Goal: Communication & Community: Answer question/provide support

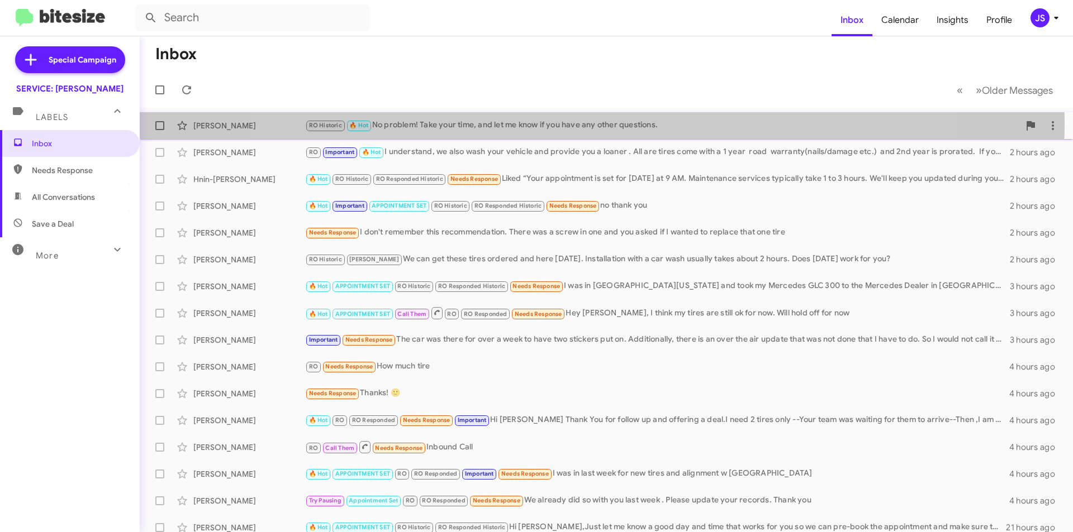
click at [585, 124] on div "RO Historic 🔥 Hot No problem! Take your time, and let me know if you have any o…" at bounding box center [662, 125] width 714 height 13
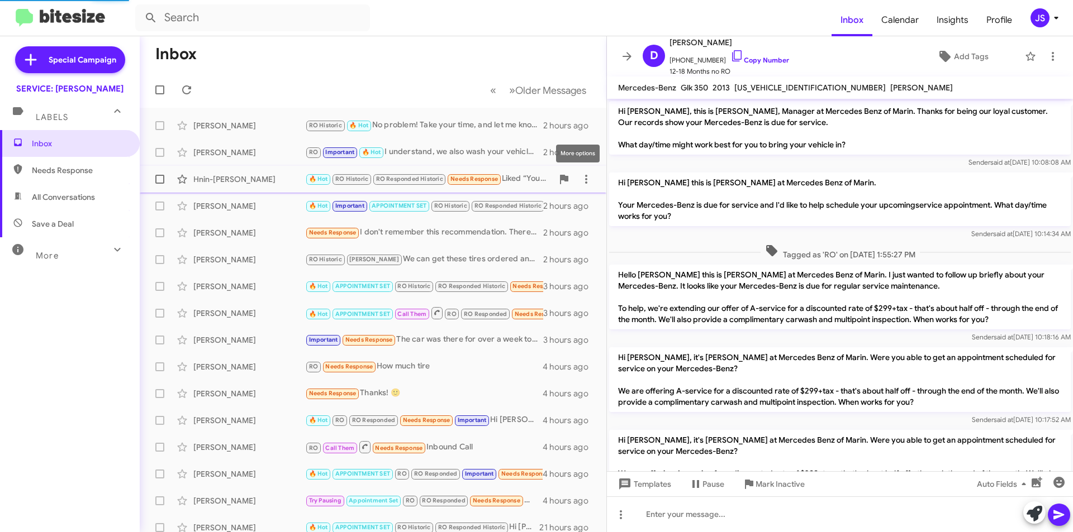
scroll to position [330, 0]
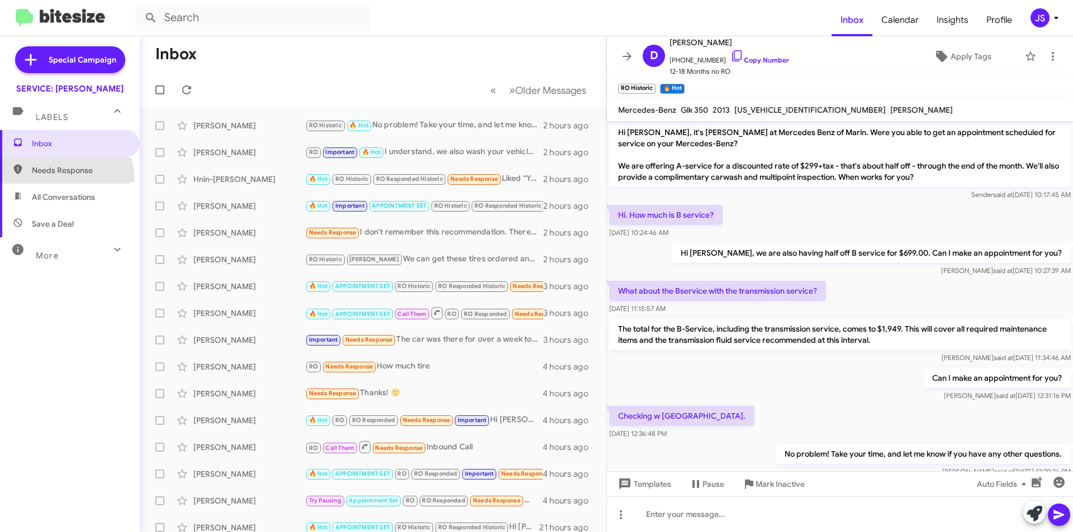
click at [27, 183] on span "Needs Response" at bounding box center [70, 170] width 140 height 27
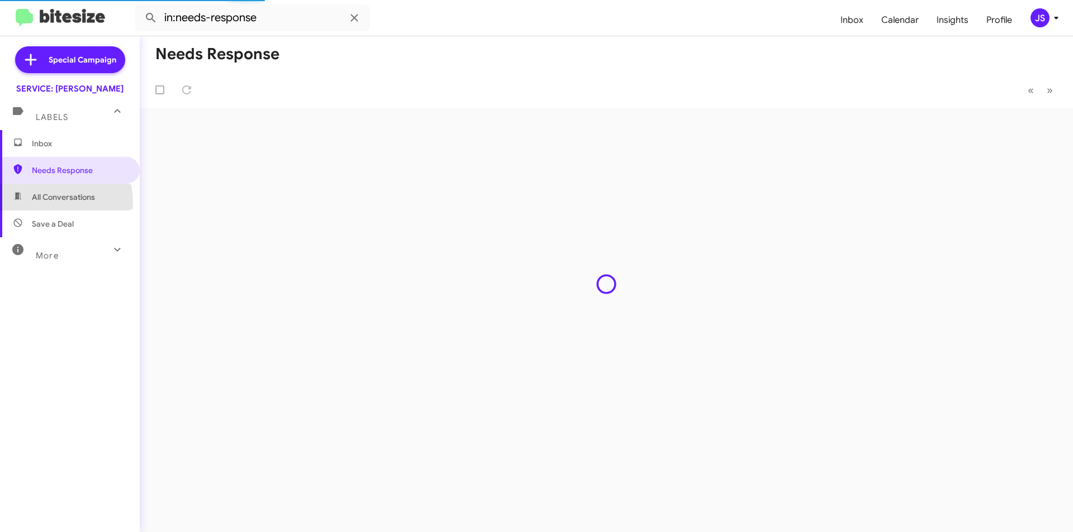
click at [44, 202] on span "All Conversations" at bounding box center [63, 197] width 63 height 11
type input "in:all-conversations"
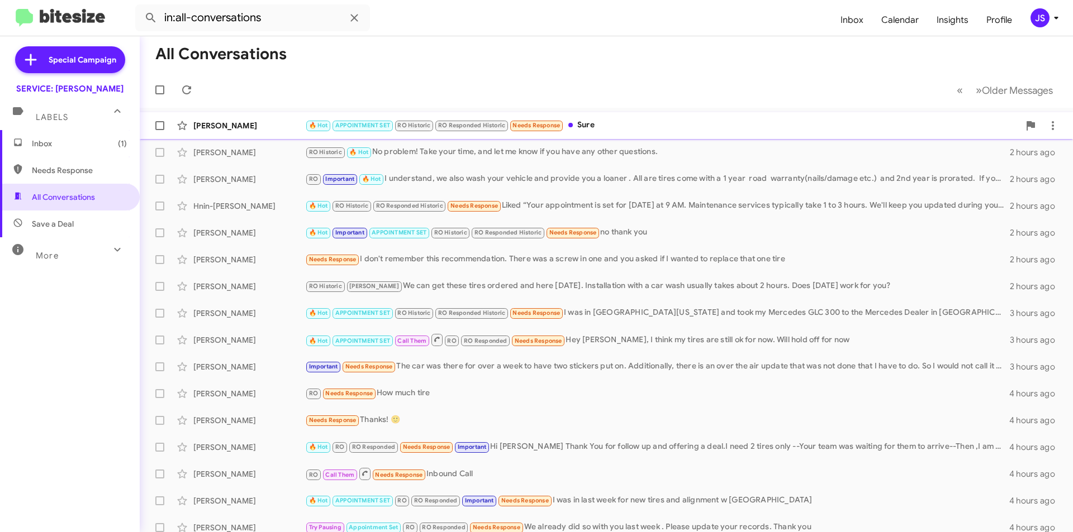
click at [311, 119] on span "🔥 Hot APPOINTMENT SET RO Historic RO Responded Historic Needs Response" at bounding box center [434, 125] width 259 height 13
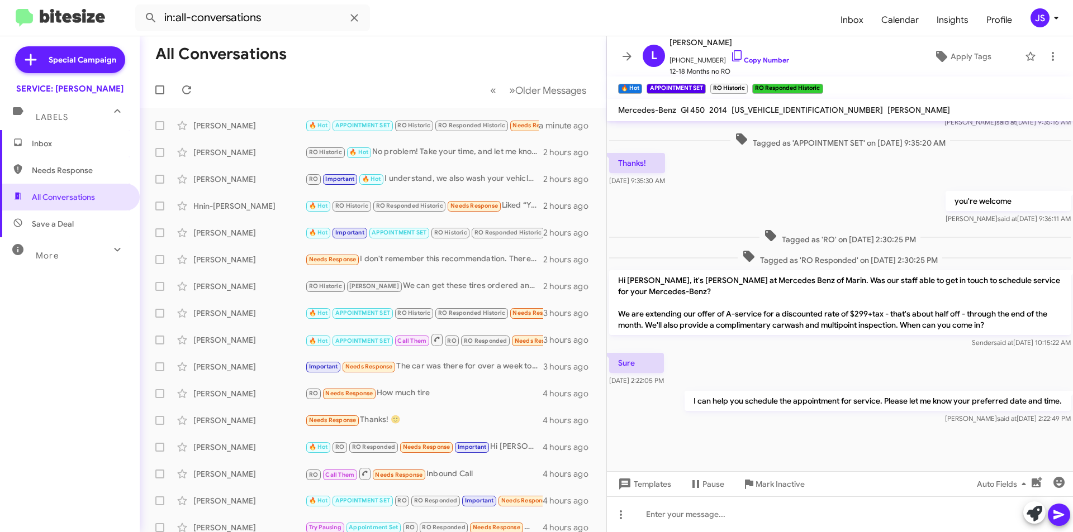
scroll to position [284, 0]
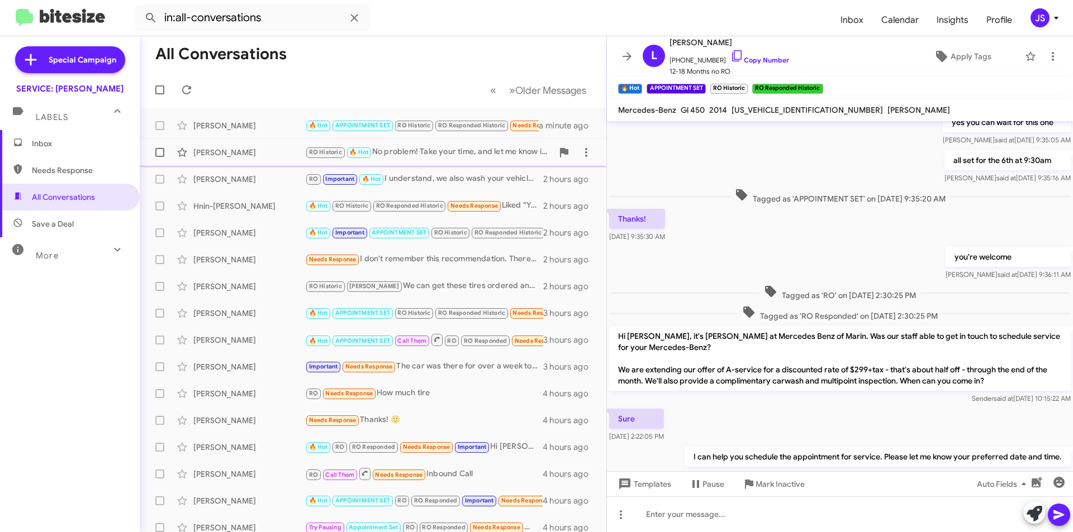
click at [237, 158] on div "[PERSON_NAME]" at bounding box center [249, 152] width 112 height 11
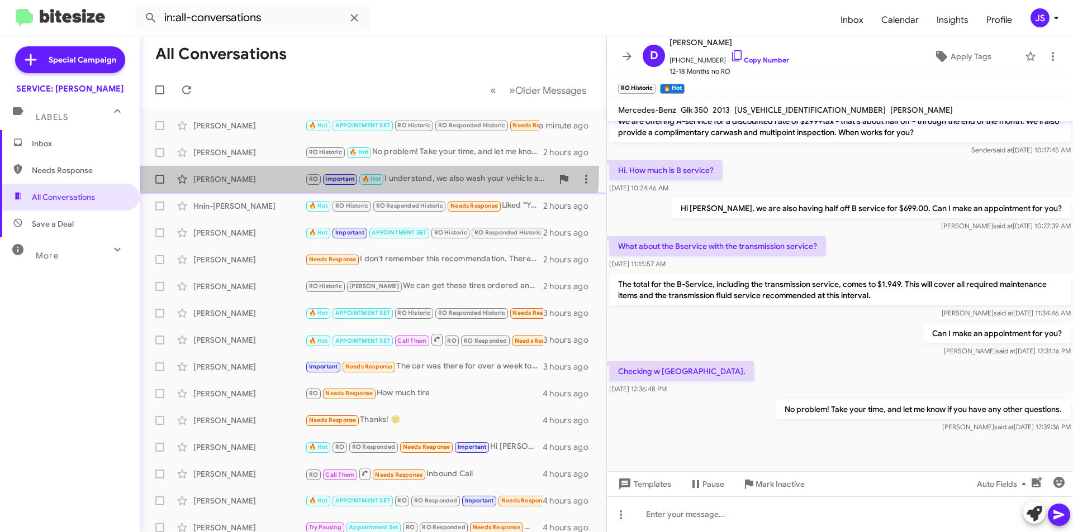
click at [242, 166] on span "Danna Lewis RO Important 🔥 Hot I understand, we also wash your vehicle and prov…" at bounding box center [373, 179] width 466 height 27
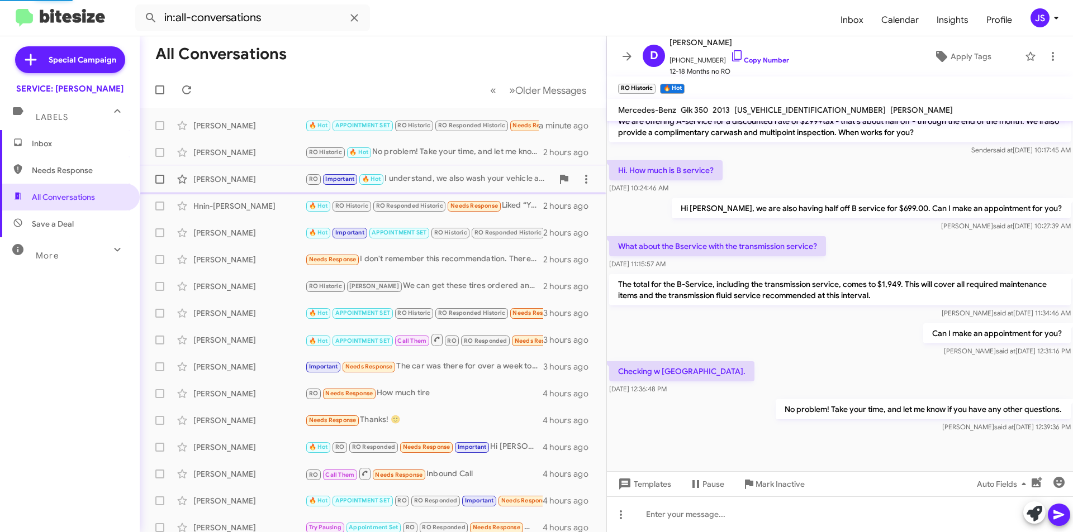
scroll to position [579, 0]
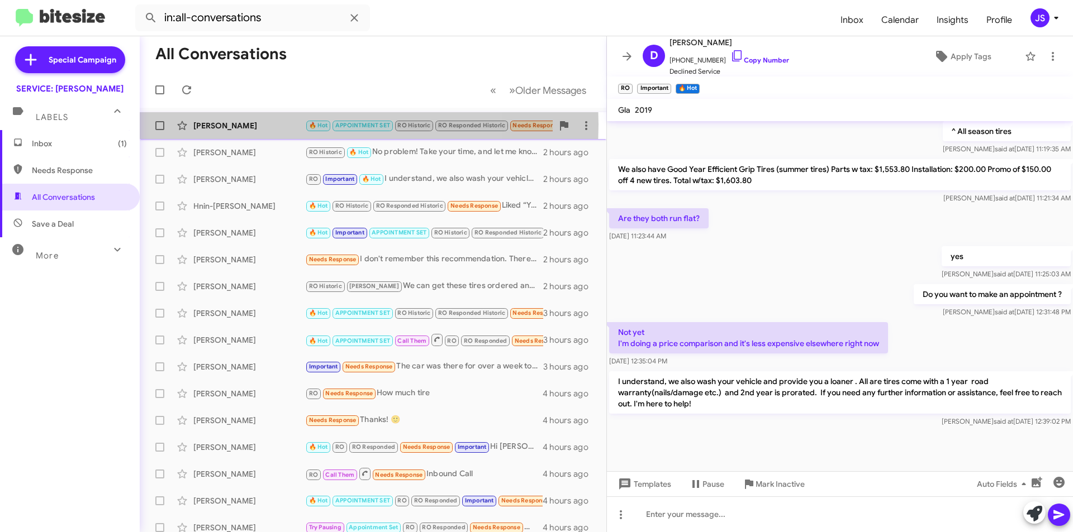
click at [266, 125] on div "[PERSON_NAME]" at bounding box center [249, 125] width 112 height 11
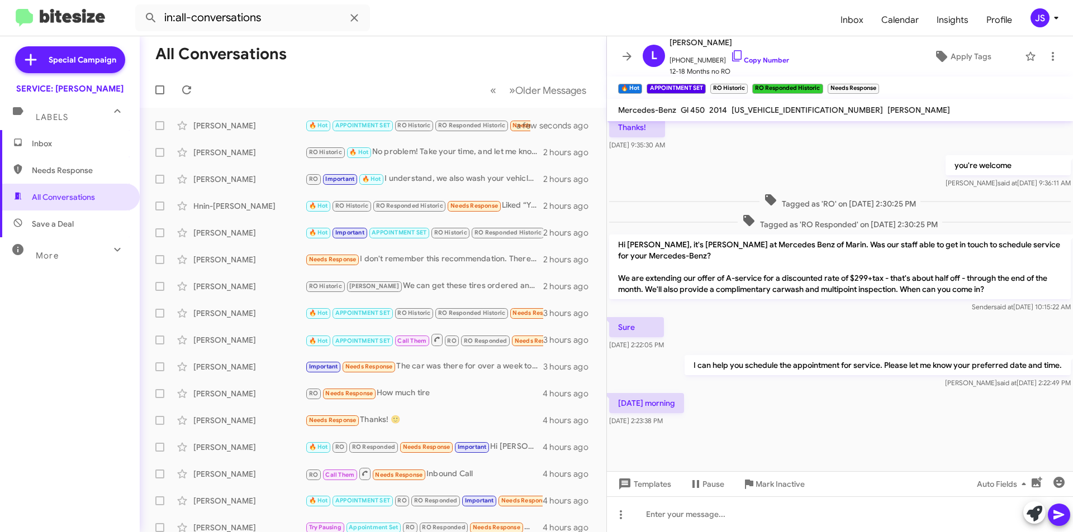
scroll to position [380, 0]
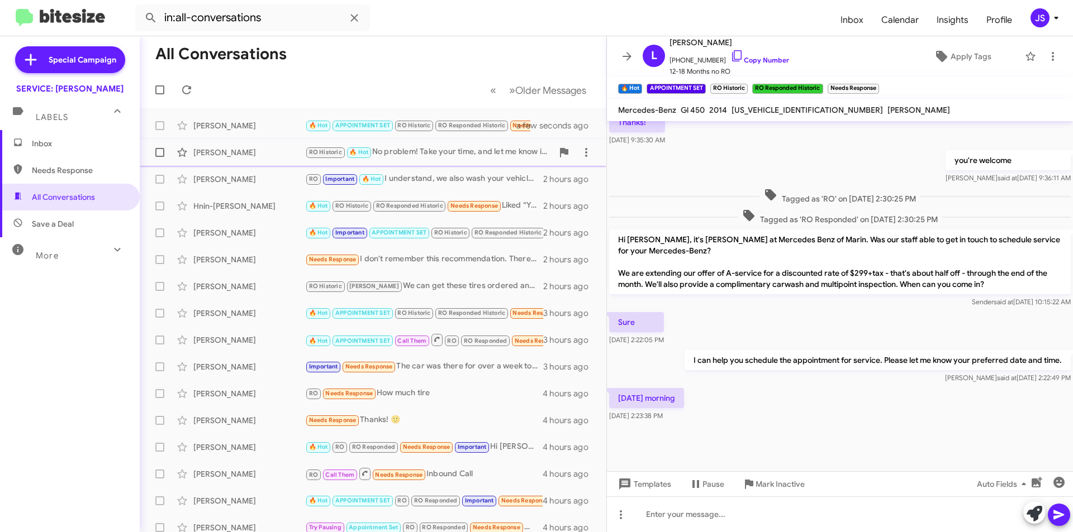
click at [281, 151] on div "[PERSON_NAME]" at bounding box center [249, 152] width 112 height 11
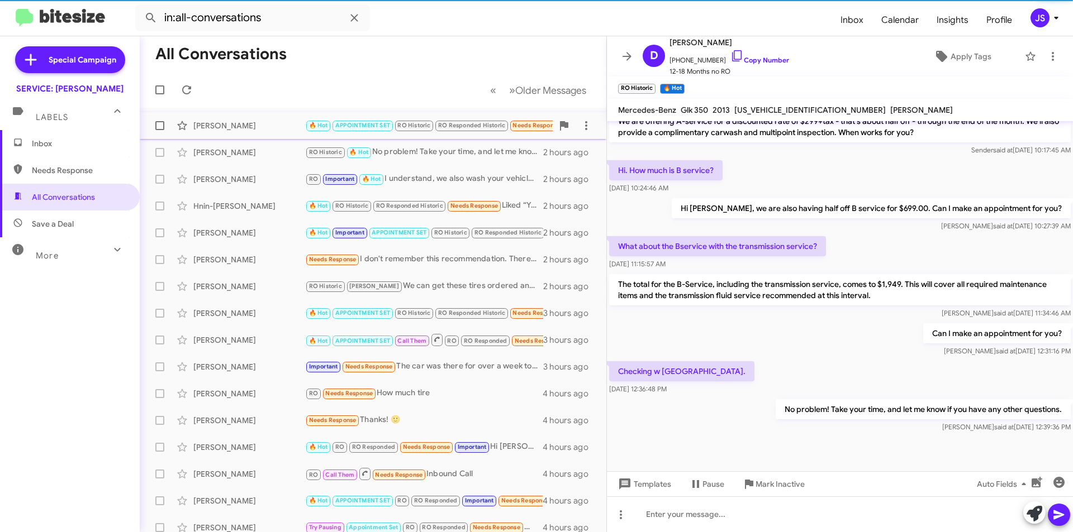
click at [254, 118] on div "Lee Chau 🔥 Hot APPOINTMENT SET RO Historic RO Responded Historic Needs Response…" at bounding box center [373, 126] width 449 height 22
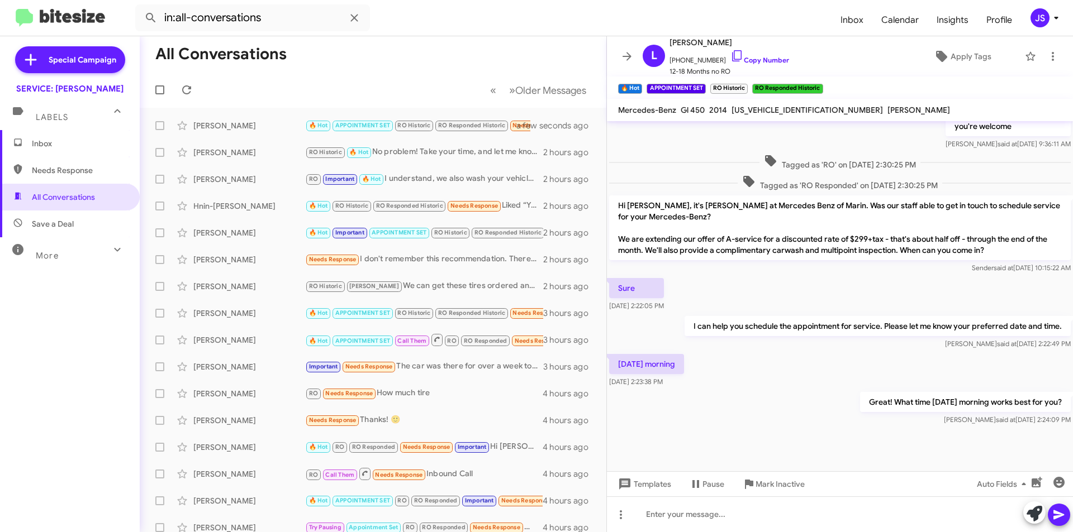
scroll to position [421, 0]
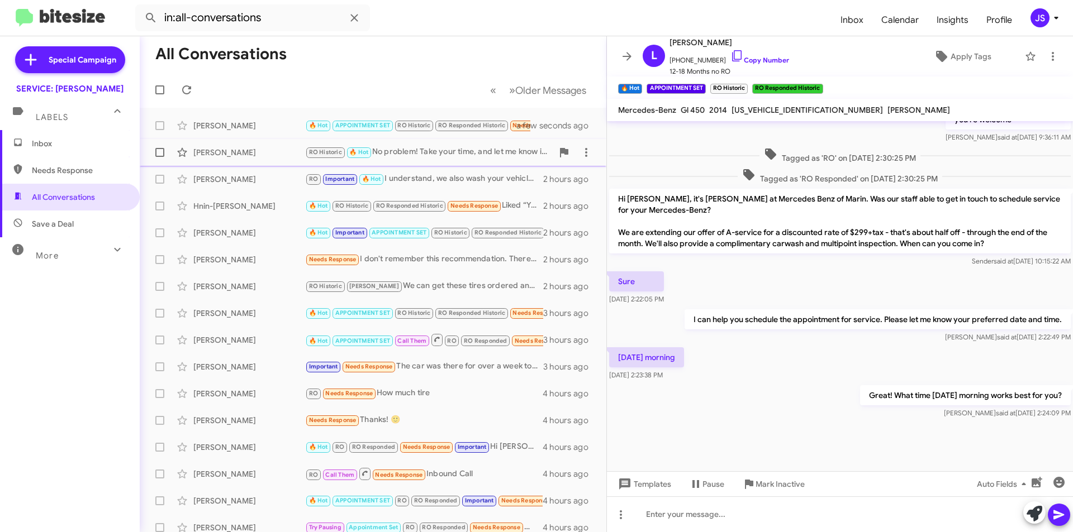
click at [212, 150] on div "[PERSON_NAME]" at bounding box center [249, 152] width 112 height 11
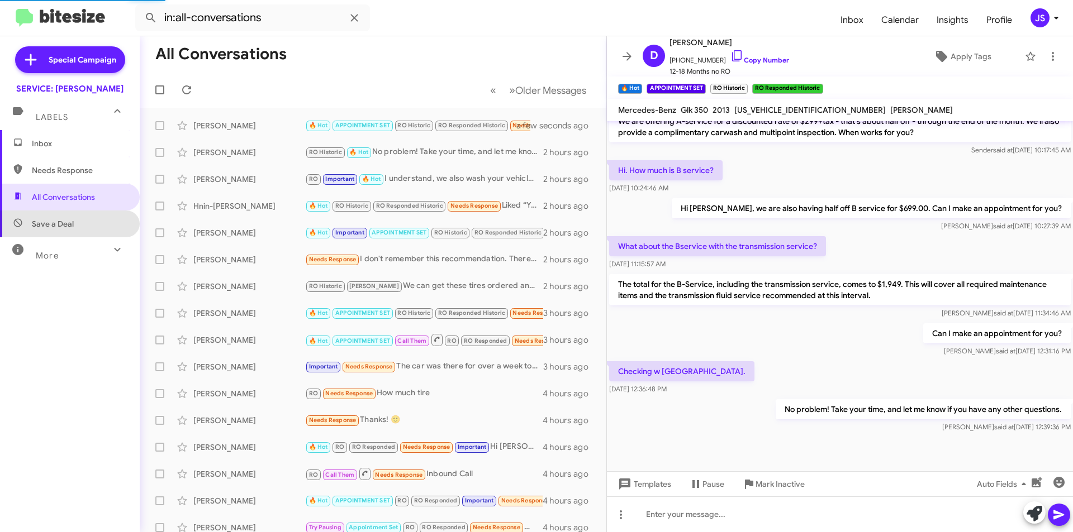
click at [97, 223] on span "Save a Deal" at bounding box center [70, 224] width 140 height 27
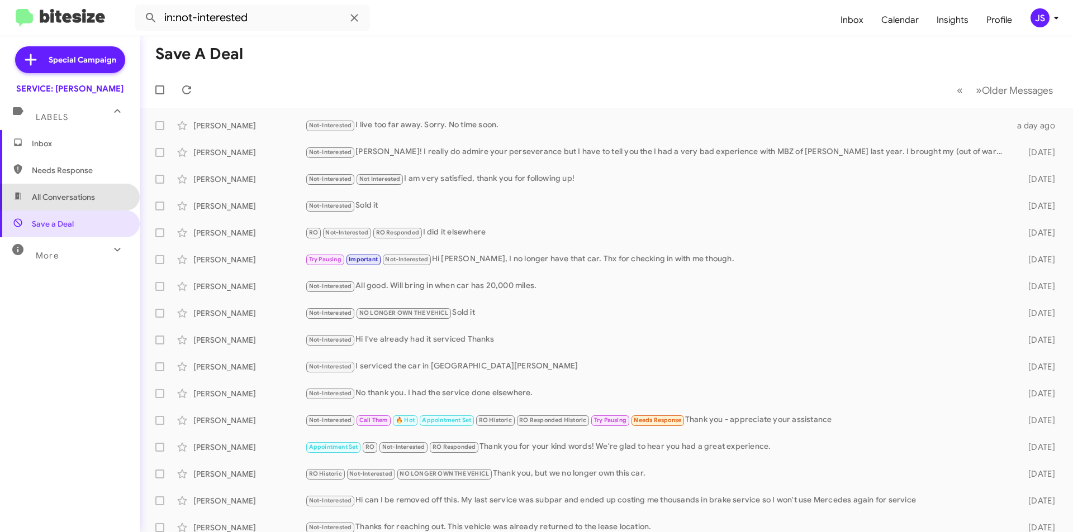
click at [92, 199] on span "All Conversations" at bounding box center [63, 197] width 63 height 11
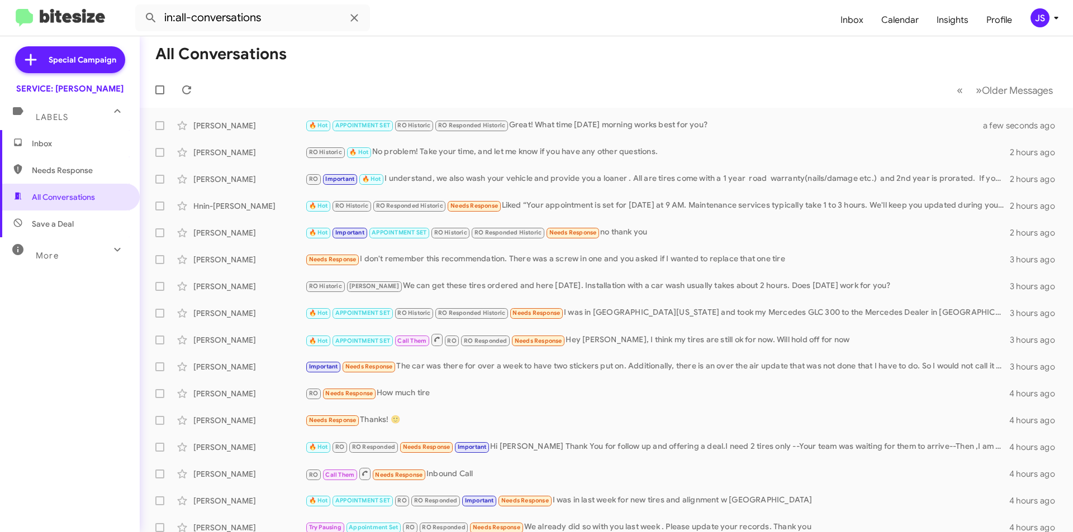
click at [74, 173] on span "Needs Response" at bounding box center [79, 170] width 95 height 11
type input "in:needs-response"
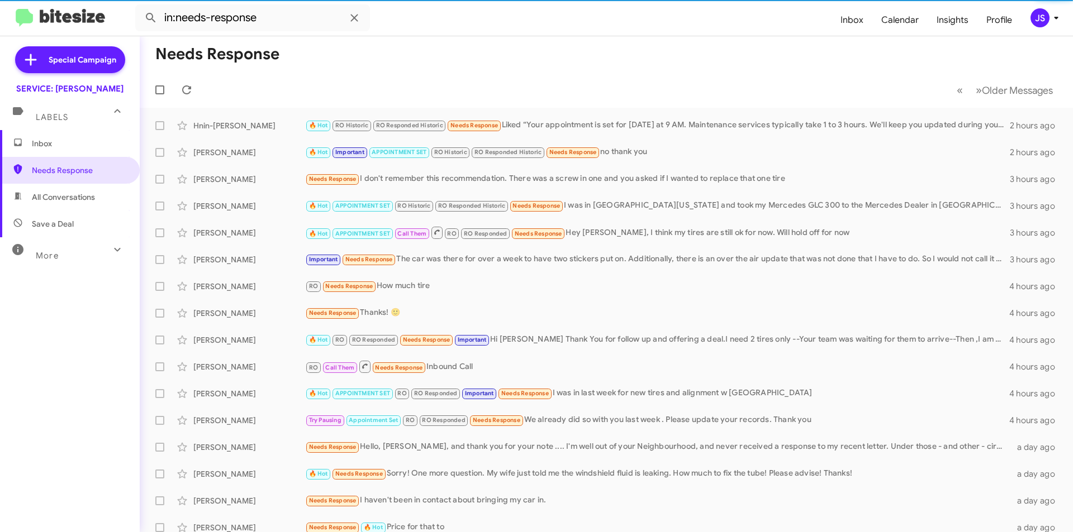
click at [77, 247] on div "More" at bounding box center [58, 251] width 99 height 21
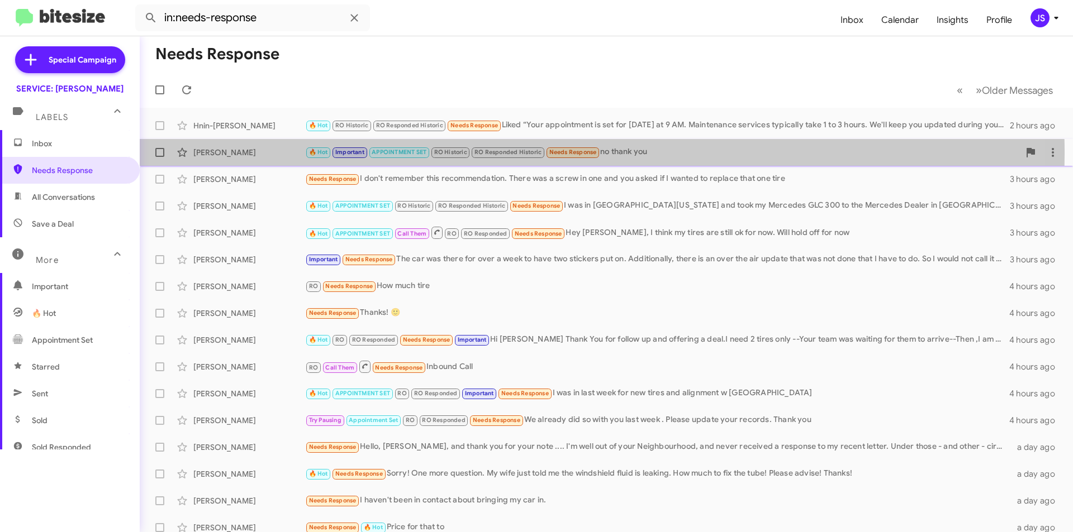
click at [203, 154] on div "[PERSON_NAME]" at bounding box center [249, 152] width 112 height 11
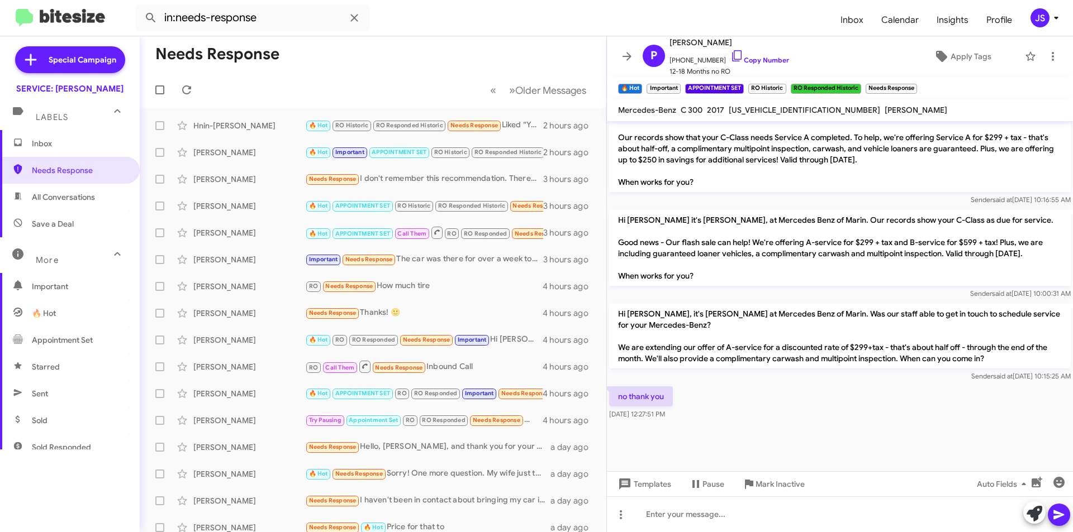
scroll to position [592, 0]
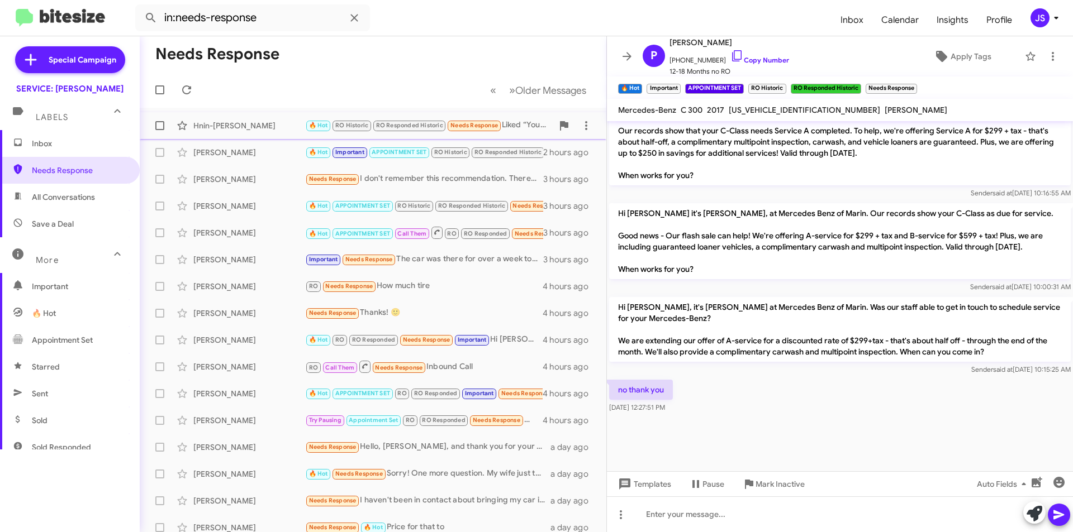
click at [279, 124] on div "Hnin-[PERSON_NAME]" at bounding box center [249, 125] width 112 height 11
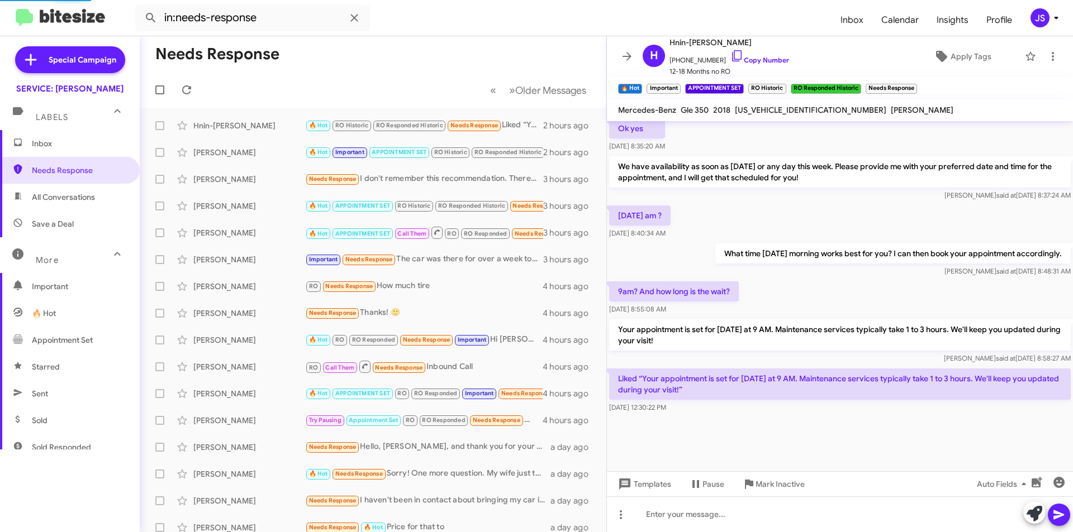
click at [120, 147] on span "Inbox" at bounding box center [70, 143] width 140 height 27
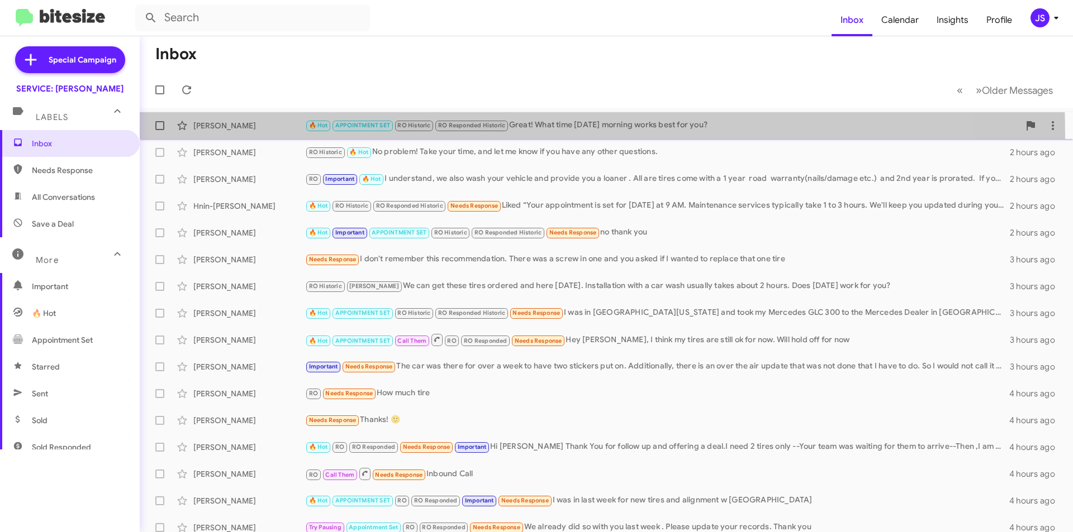
click at [238, 137] on span "Lee Chau 🔥 Hot APPOINTMENT SET RO Historic RO Responded Historic Great! What ti…" at bounding box center [606, 125] width 933 height 27
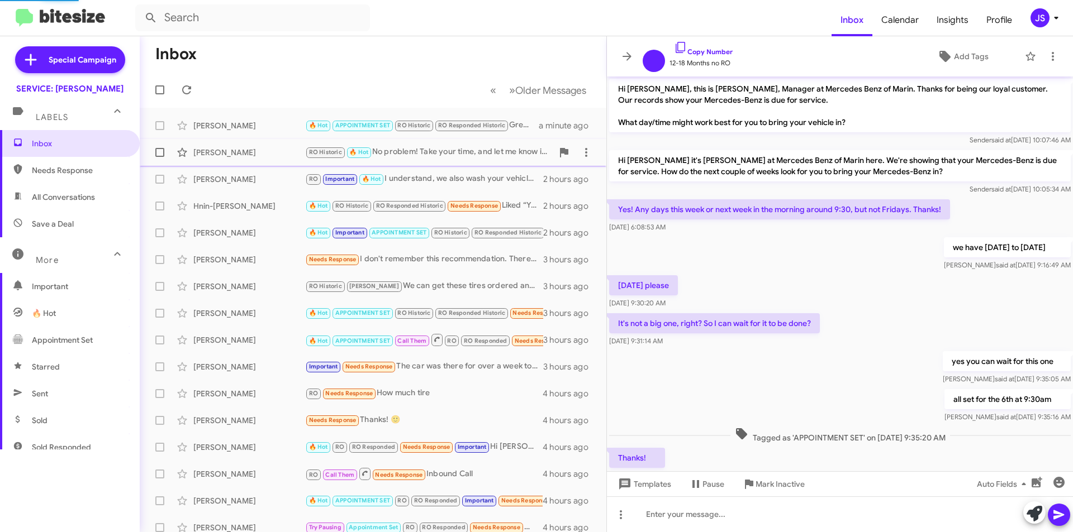
scroll to position [377, 0]
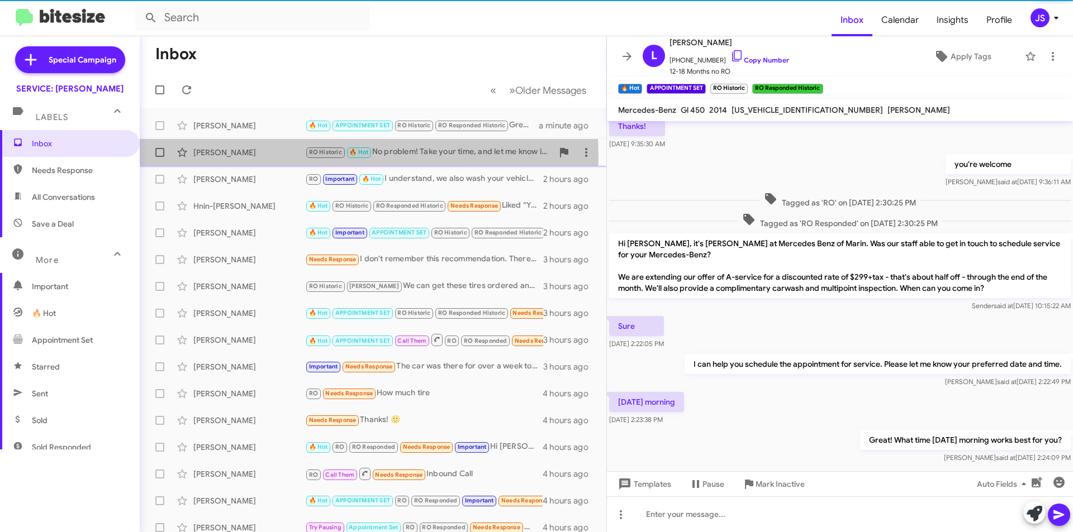
click at [244, 158] on div "Denise Doily-Swift RO Historic 🔥 Hot No problem! Take your time, and let me kno…" at bounding box center [373, 152] width 449 height 22
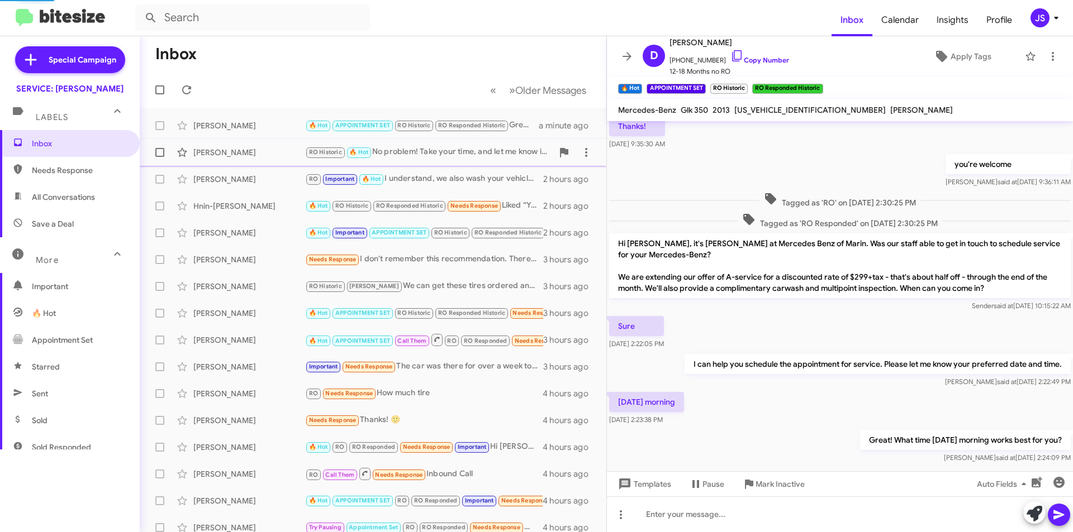
scroll to position [375, 0]
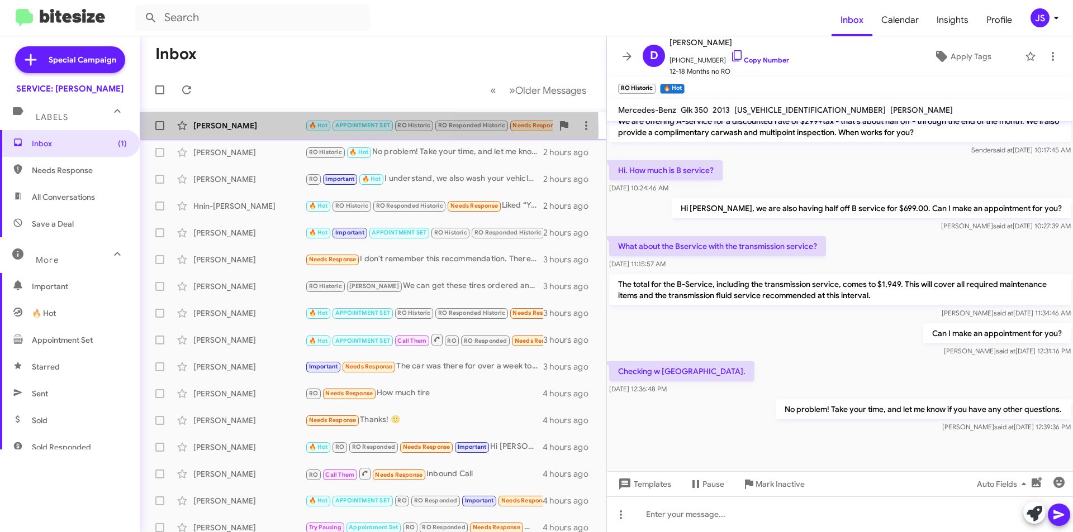
click at [241, 131] on div "[PERSON_NAME]" at bounding box center [249, 125] width 112 height 11
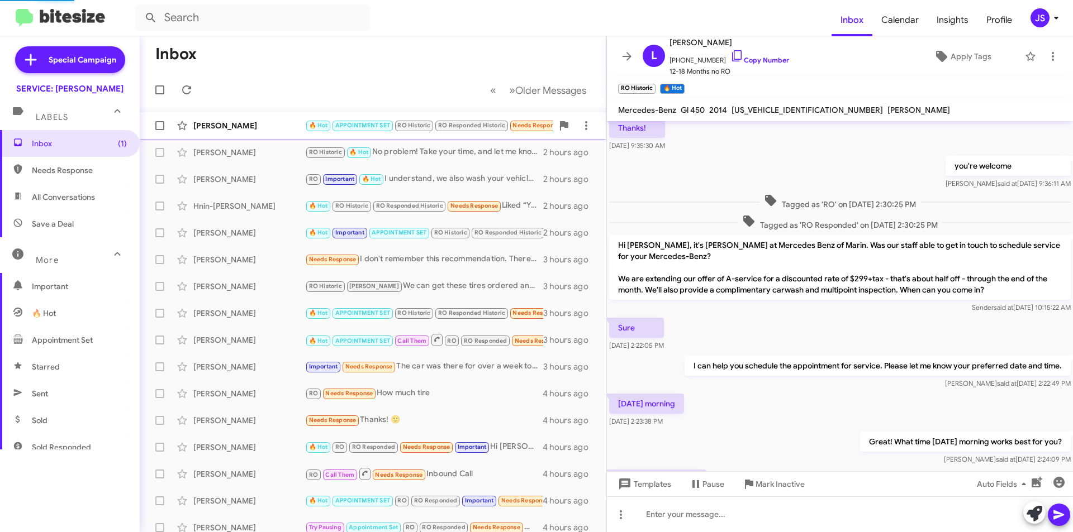
scroll to position [462, 0]
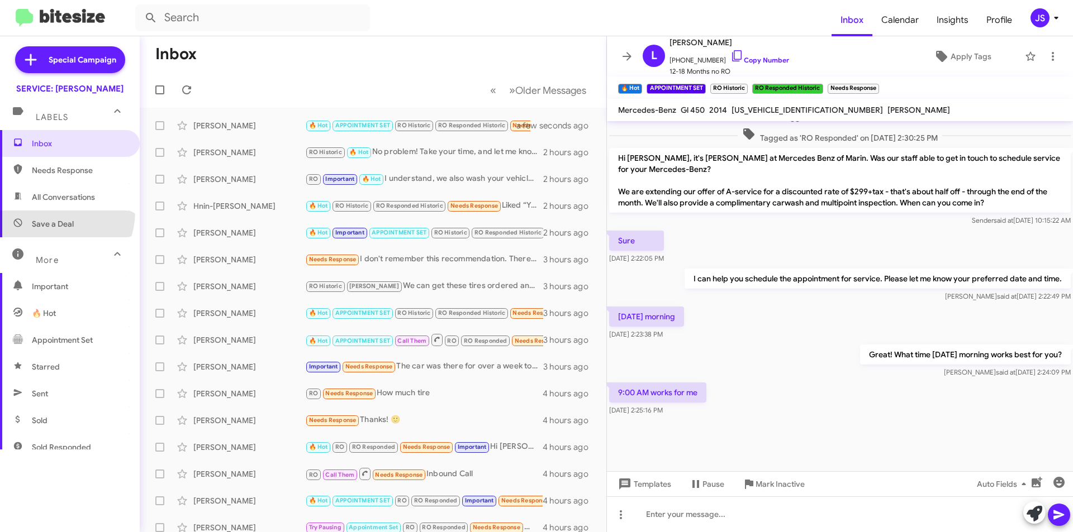
click at [50, 212] on span "Save a Deal" at bounding box center [70, 224] width 140 height 27
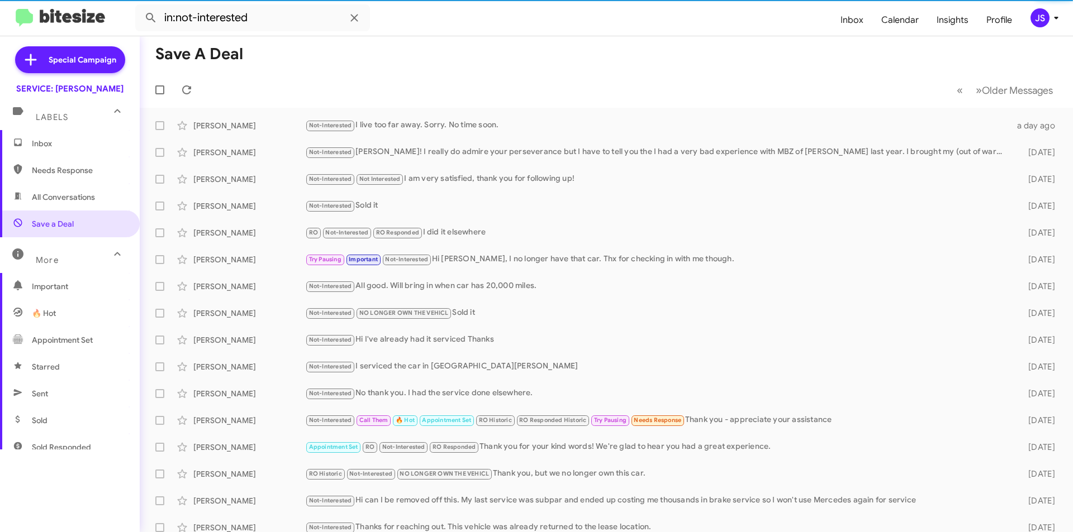
click at [60, 205] on span "All Conversations" at bounding box center [70, 197] width 140 height 27
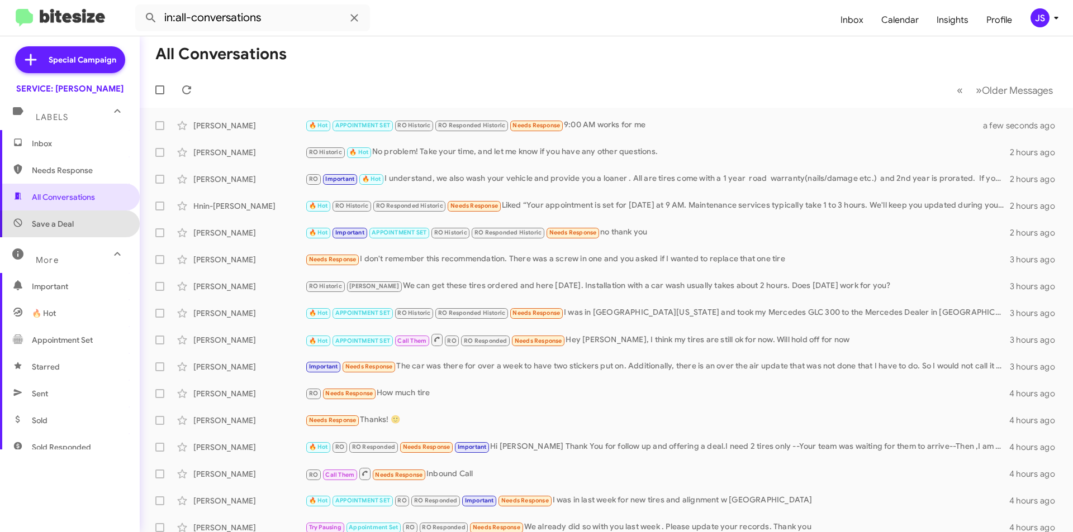
click at [102, 216] on span "Save a Deal" at bounding box center [70, 224] width 140 height 27
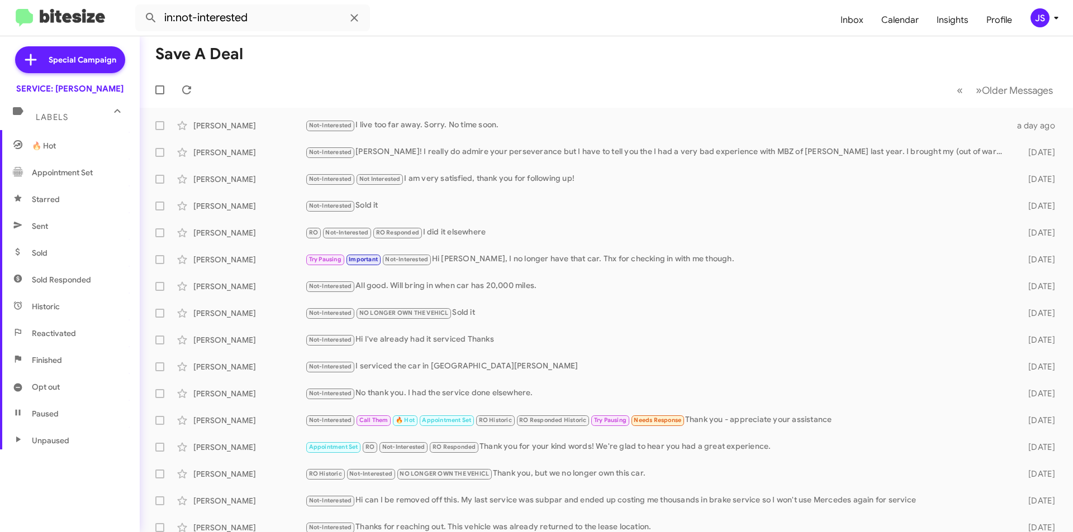
scroll to position [208, 0]
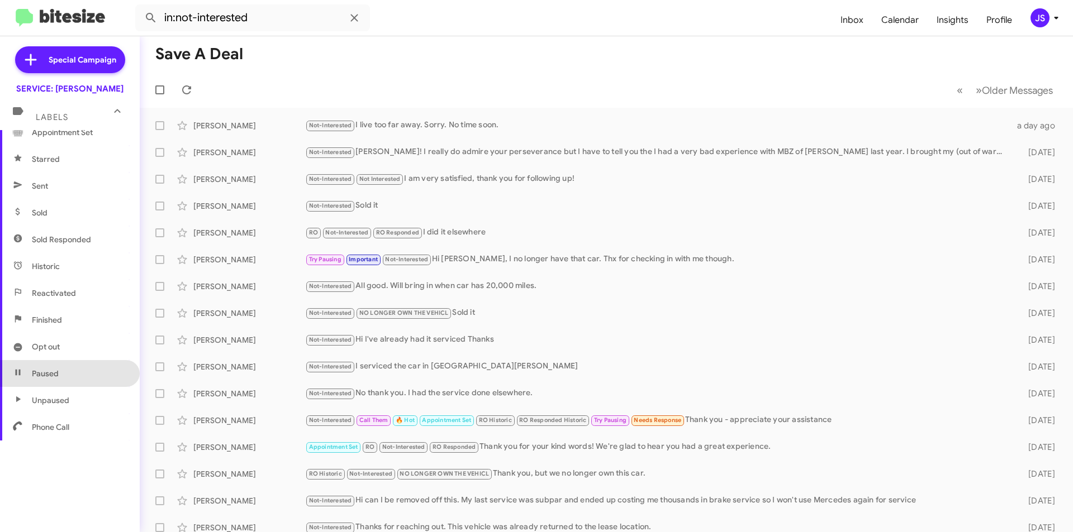
click at [97, 381] on span "Paused" at bounding box center [70, 373] width 140 height 27
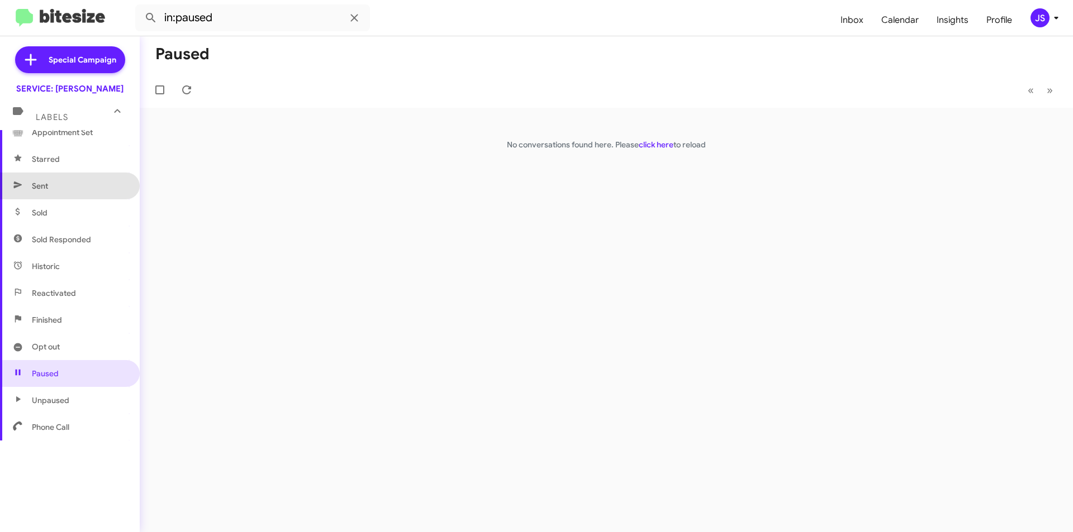
click at [73, 184] on span "Sent" at bounding box center [70, 186] width 140 height 27
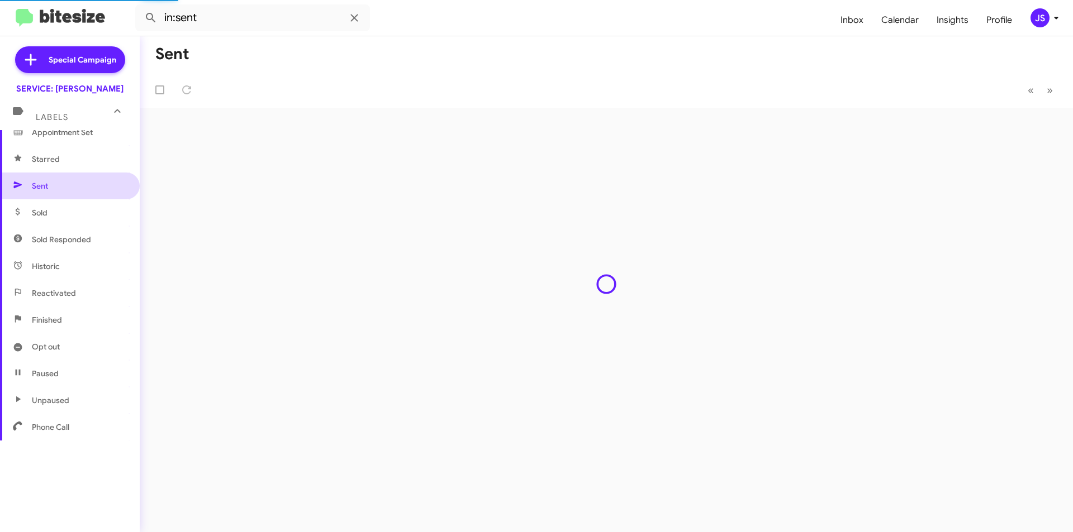
scroll to position [152, 0]
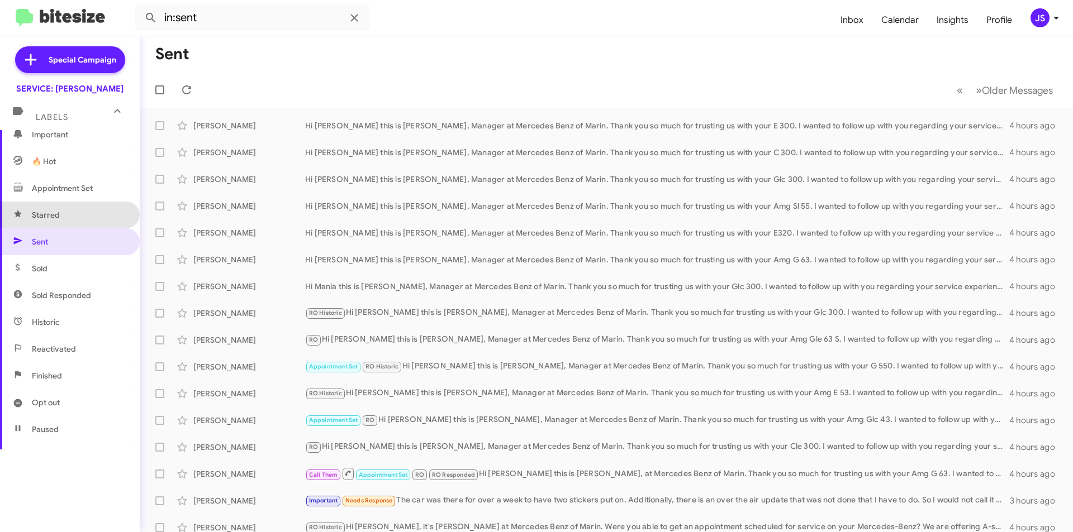
click at [77, 227] on span "Starred" at bounding box center [70, 215] width 140 height 27
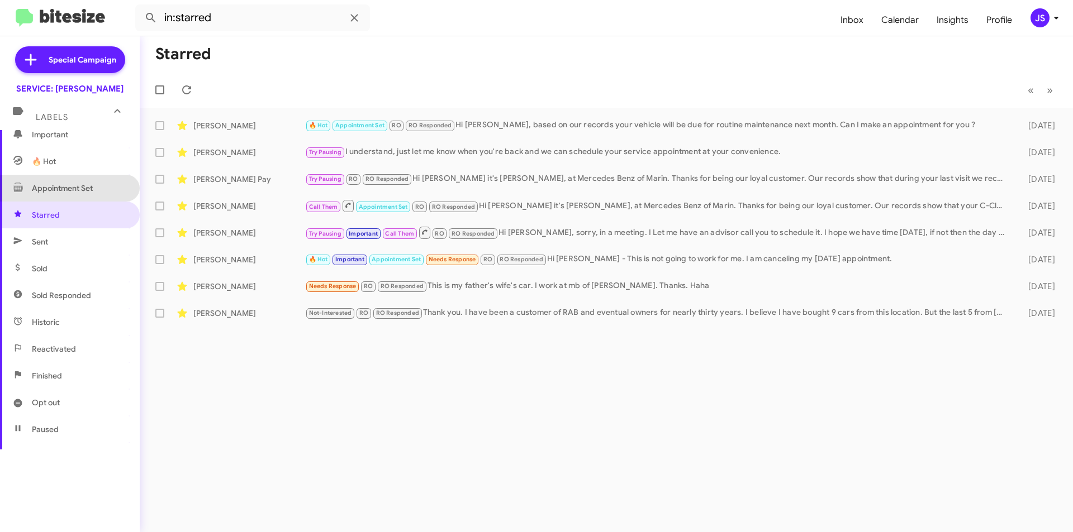
click at [82, 189] on span "Appointment Set" at bounding box center [62, 188] width 61 height 11
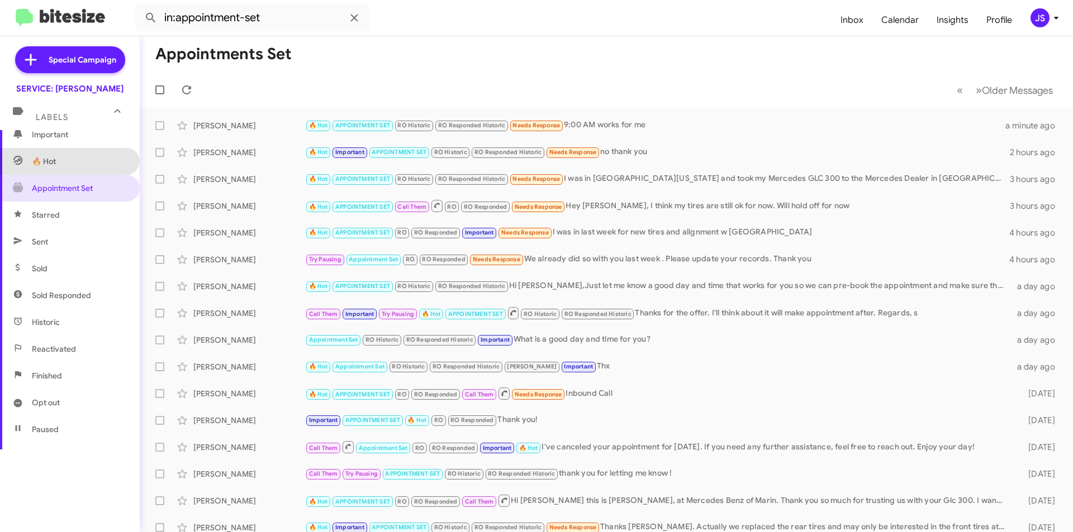
click at [89, 161] on span "🔥 Hot" at bounding box center [70, 161] width 140 height 27
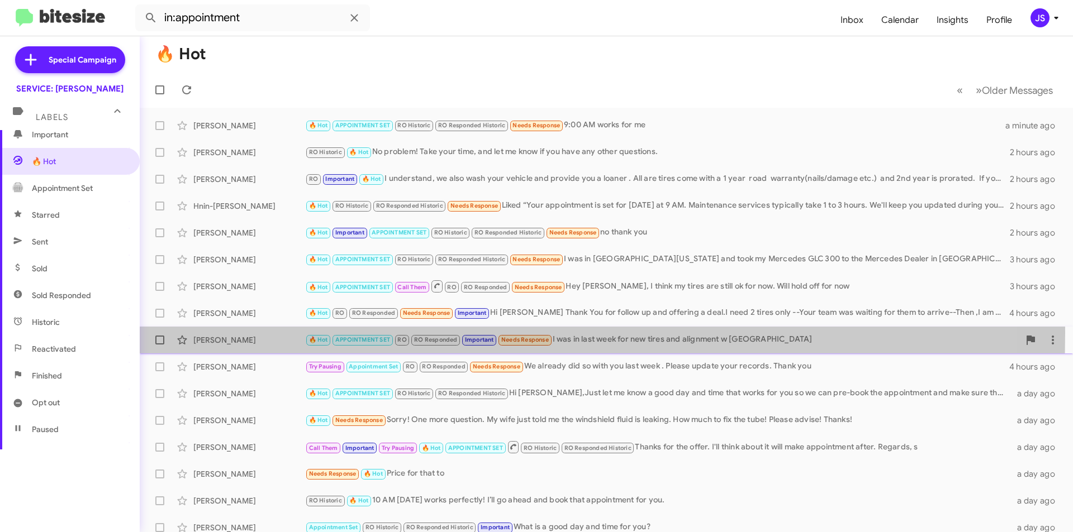
click at [331, 333] on div "Jennifer Dutro 🔥 Hot APPOINTMENT SET RO RO Responded Important Needs Response I…" at bounding box center [606, 340] width 915 height 22
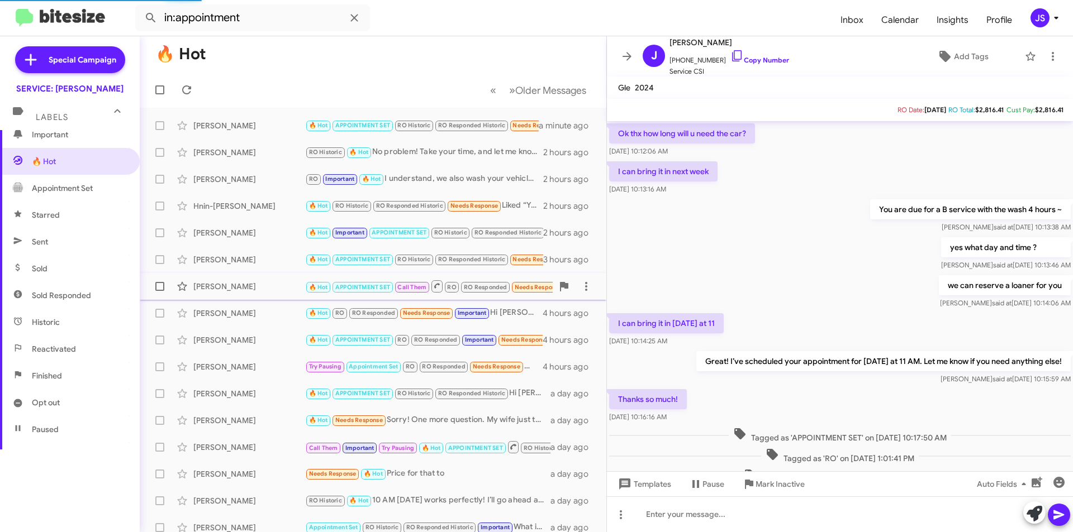
scroll to position [514, 0]
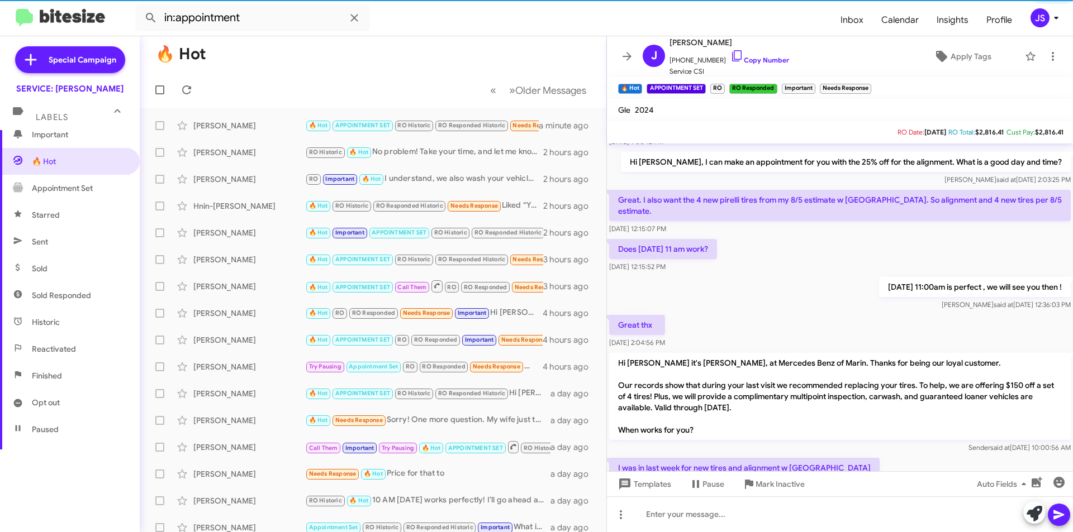
click at [35, 128] on mat-expansion-panel-header "Labels" at bounding box center [70, 112] width 140 height 36
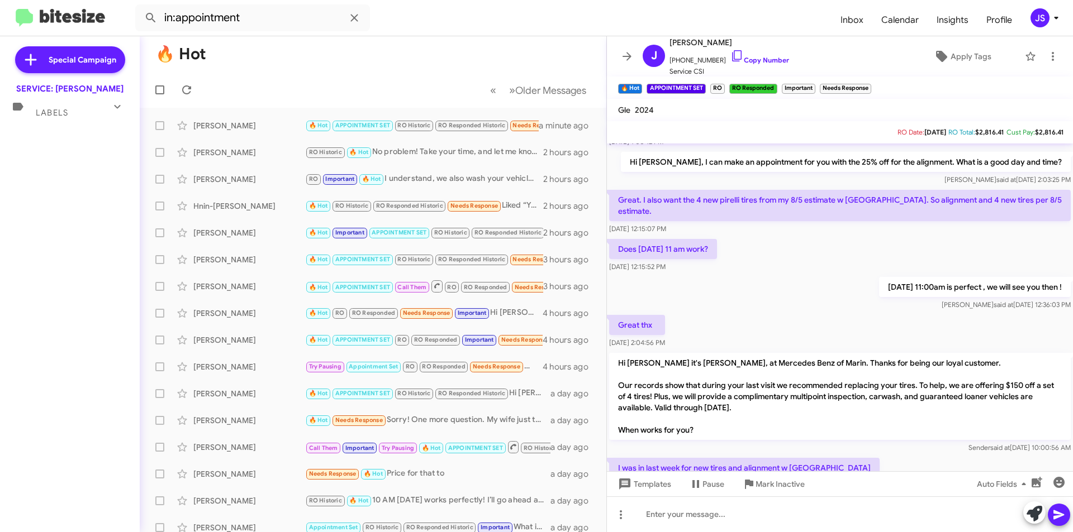
click at [47, 103] on div "Labels" at bounding box center [58, 108] width 99 height 21
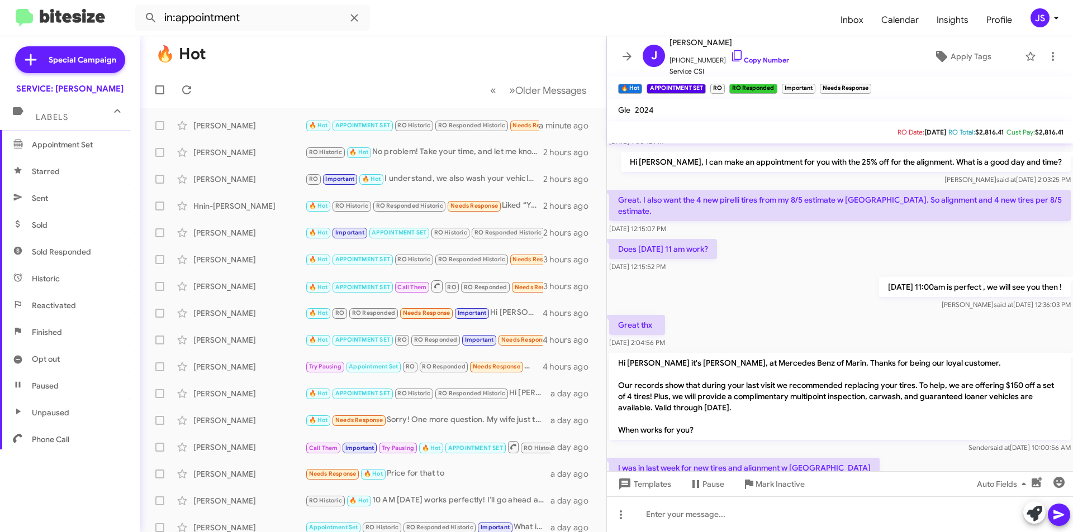
scroll to position [208, 0]
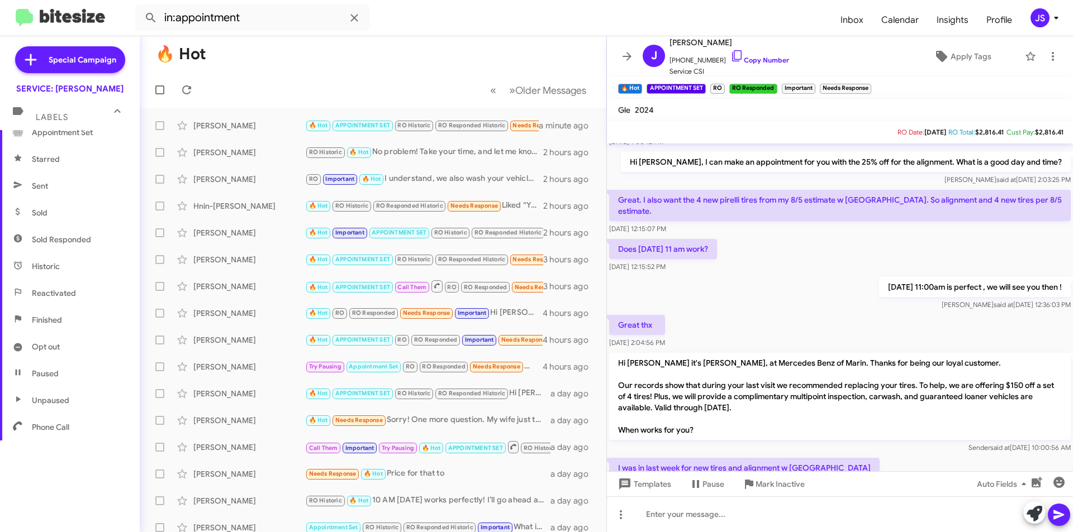
click at [78, 318] on span "Finished" at bounding box center [70, 320] width 140 height 27
type input "in:finished"
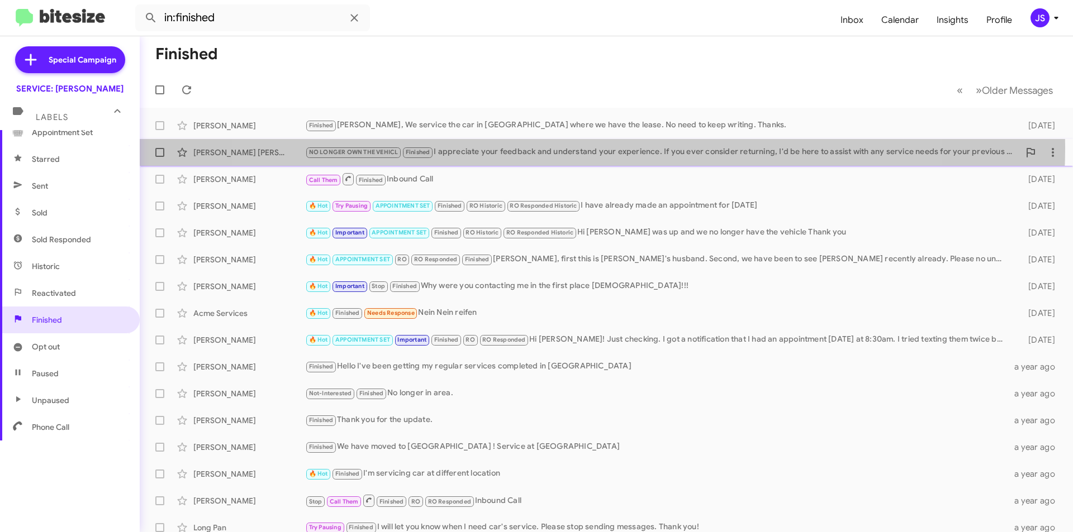
click at [577, 147] on div "NO LONGER OWN THE VEHICL Finished I appreciate your feedback and understand you…" at bounding box center [662, 152] width 714 height 13
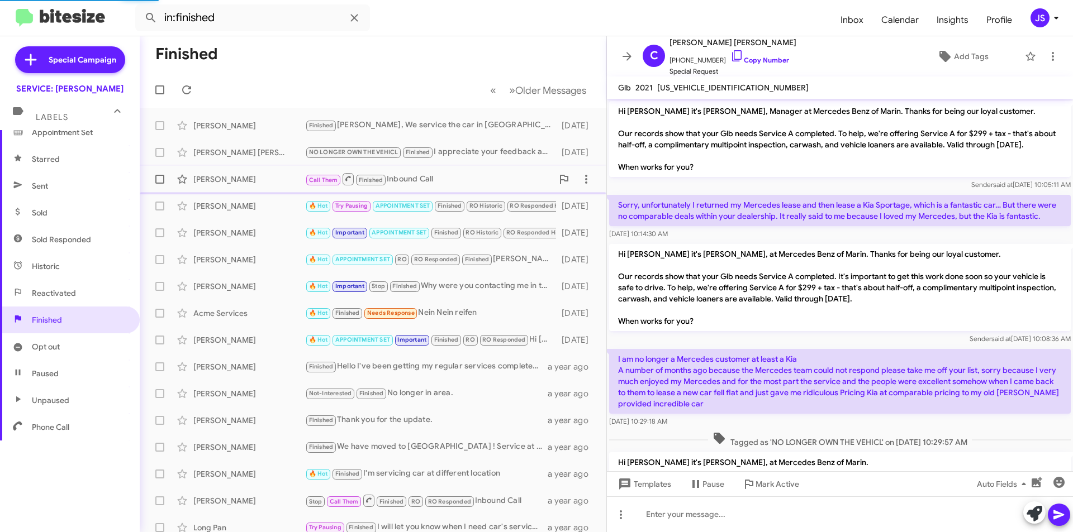
scroll to position [347, 0]
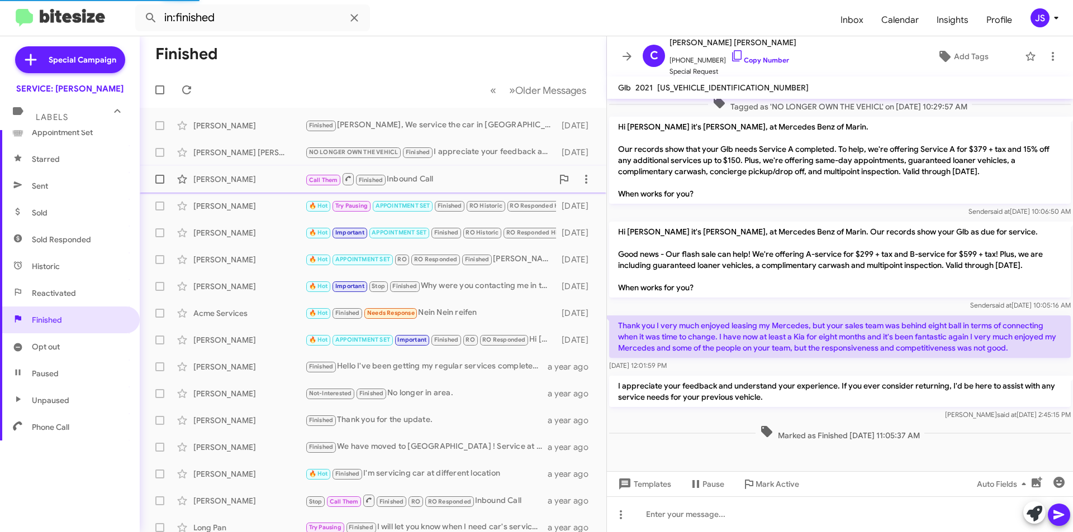
click at [226, 172] on div "Cesar Rodriguez Call Them Finished Inbound Call 3 months ago" at bounding box center [373, 179] width 449 height 22
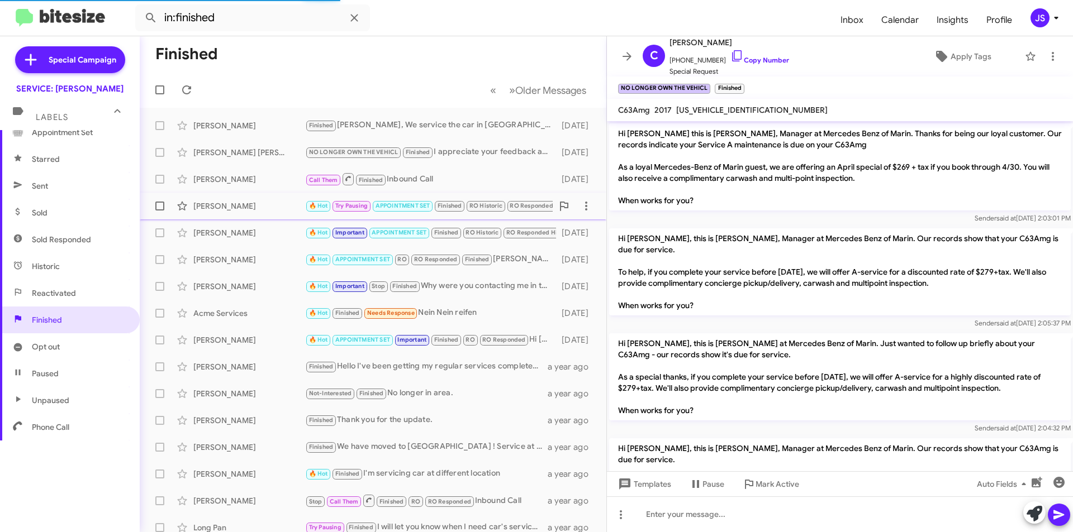
click at [245, 204] on div "Raymond Goodwin" at bounding box center [249, 206] width 112 height 11
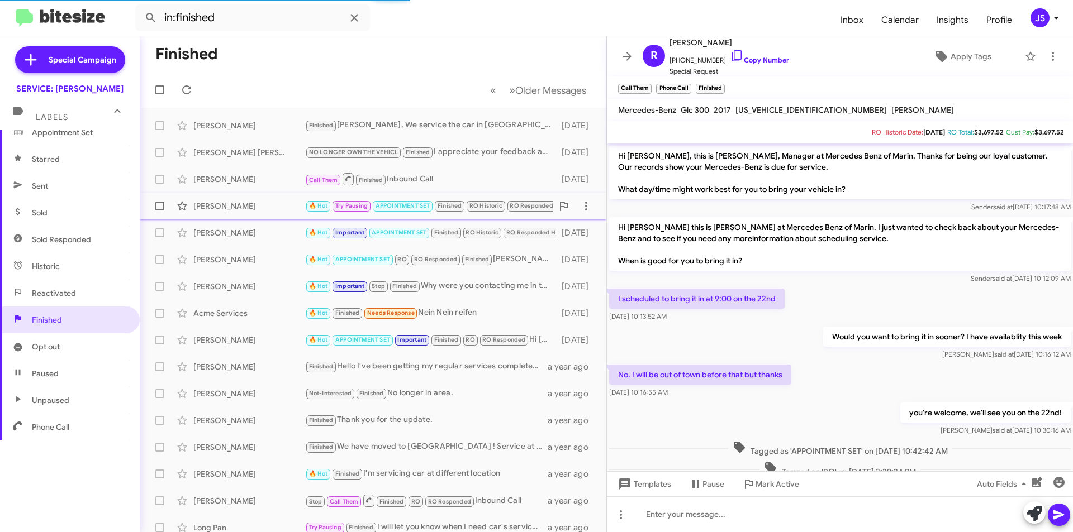
scroll to position [226, 0]
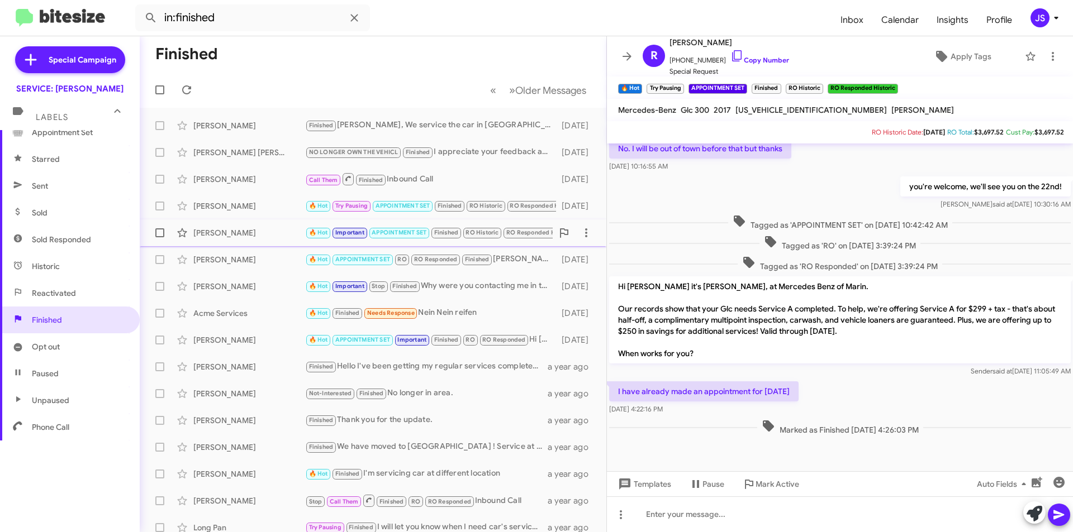
drag, startPoint x: 251, startPoint y: 219, endPoint x: 250, endPoint y: 225, distance: 6.2
click at [251, 221] on mat-action-list "Michael Cullen Finished Omar, We service the car in Walnut Creek where we have …" at bounding box center [373, 378] width 466 height 541
click at [265, 237] on div "Greg Biagi" at bounding box center [249, 232] width 112 height 11
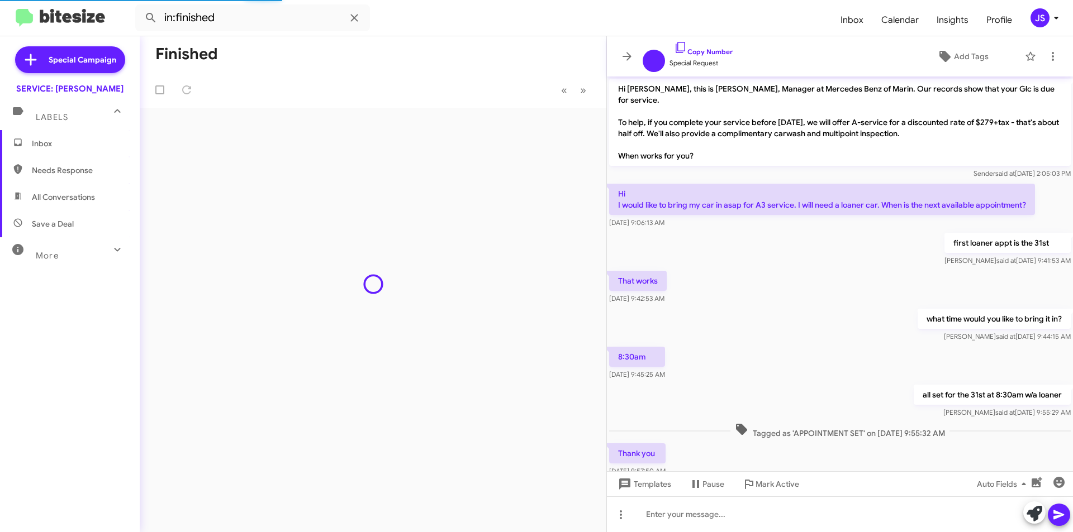
scroll to position [293, 0]
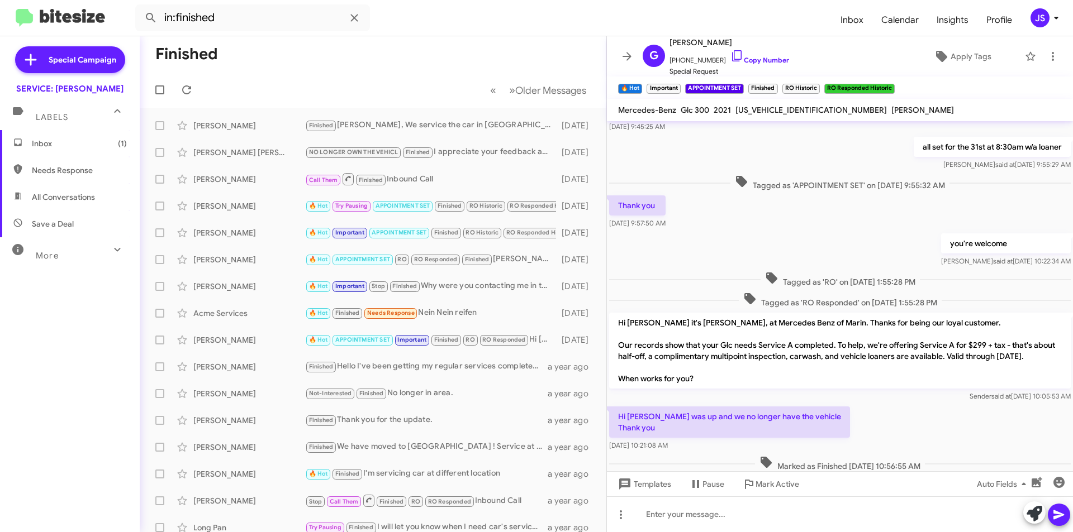
click at [84, 139] on span "Inbox (1)" at bounding box center [79, 143] width 95 height 11
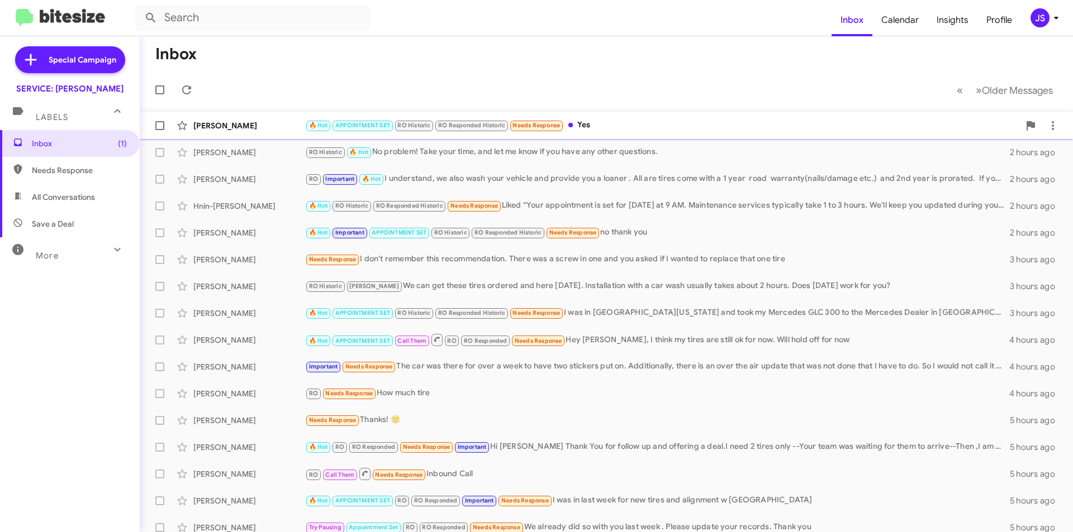
click at [253, 123] on div "[PERSON_NAME]" at bounding box center [249, 125] width 112 height 11
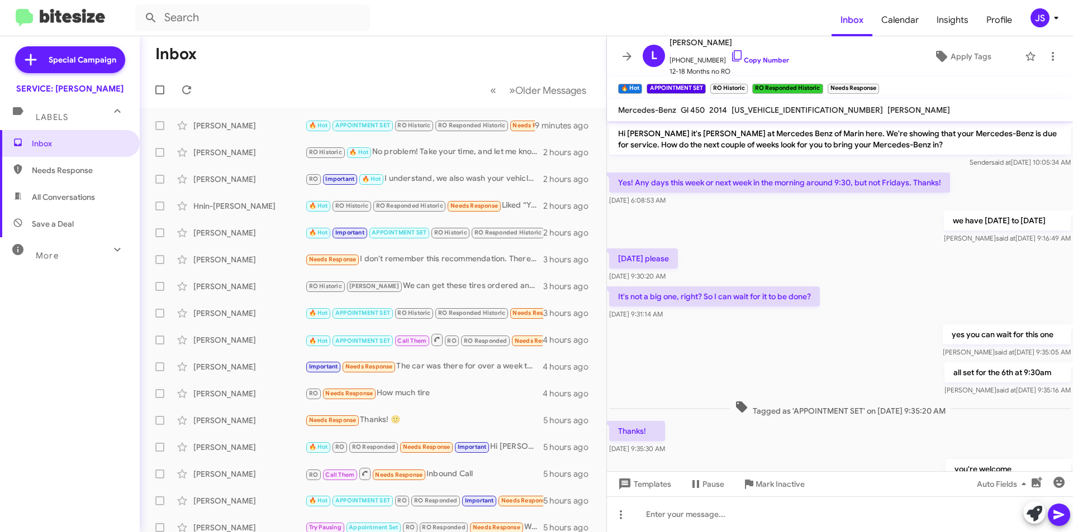
scroll to position [447, 0]
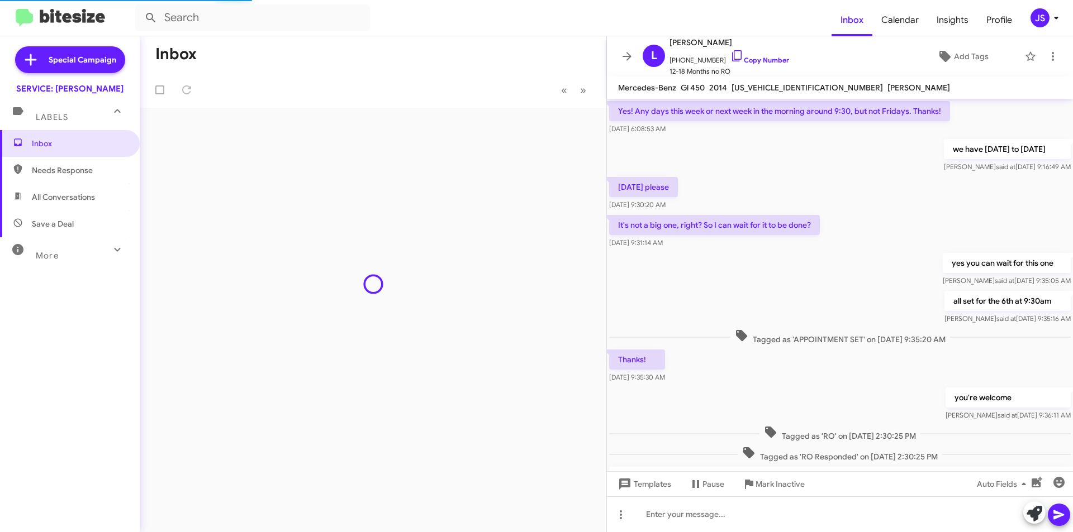
scroll to position [418, 0]
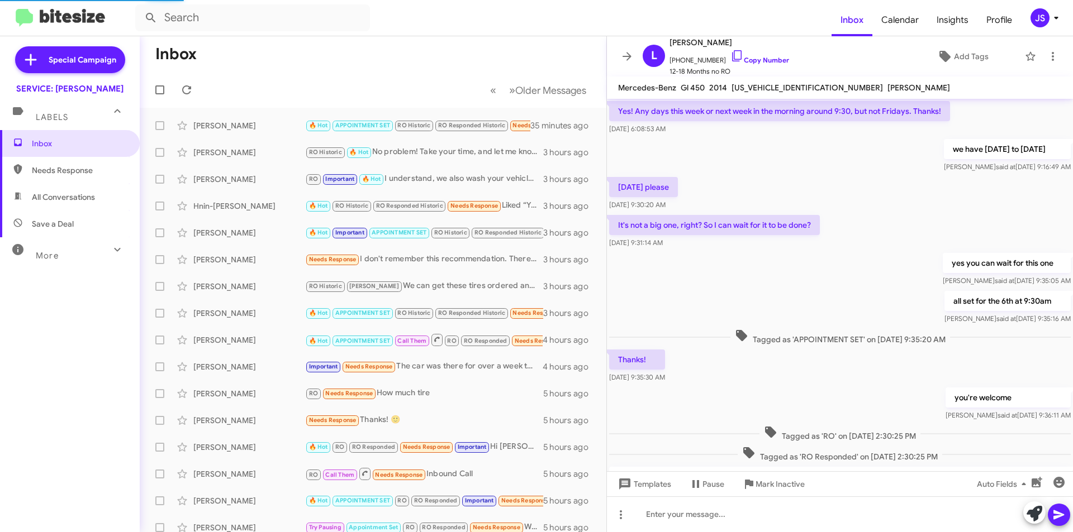
scroll to position [418, 0]
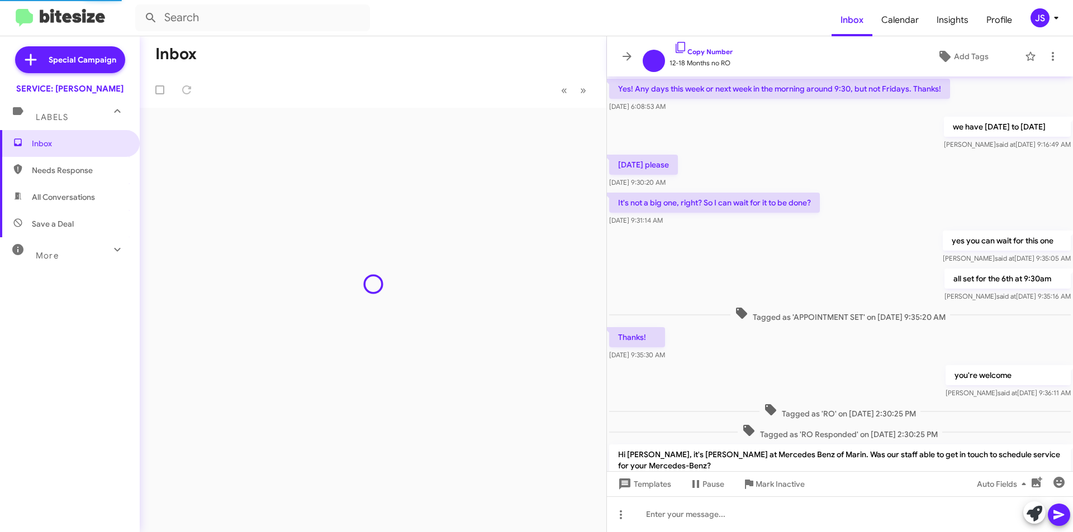
scroll to position [396, 0]
